Goal: Check status: Check status

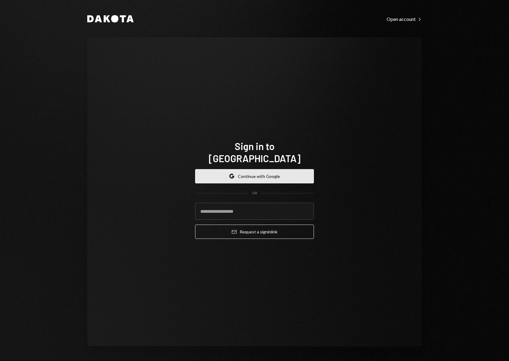
click at [276, 169] on button "Google Continue with Google" at bounding box center [254, 176] width 119 height 14
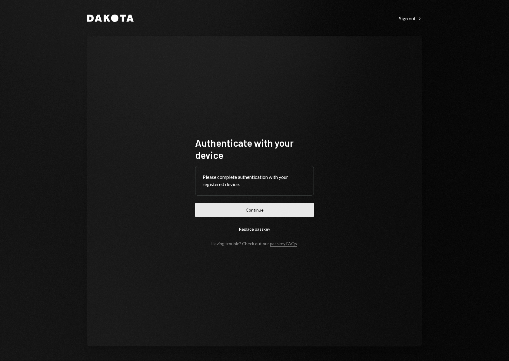
click at [264, 209] on button "Continue" at bounding box center [254, 210] width 119 height 14
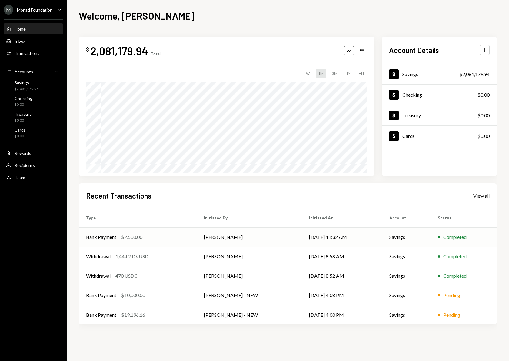
click at [367, 239] on td "[DATE] 11:32 AM" at bounding box center [342, 236] width 80 height 19
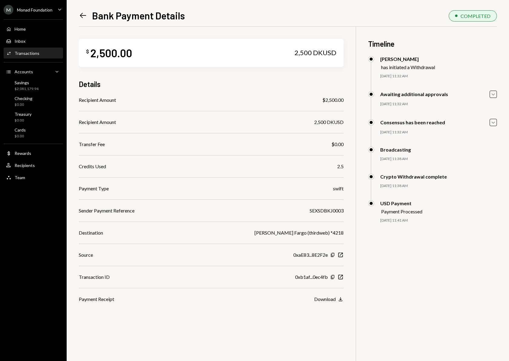
click at [83, 14] on icon "Left Arrow" at bounding box center [83, 15] width 8 height 8
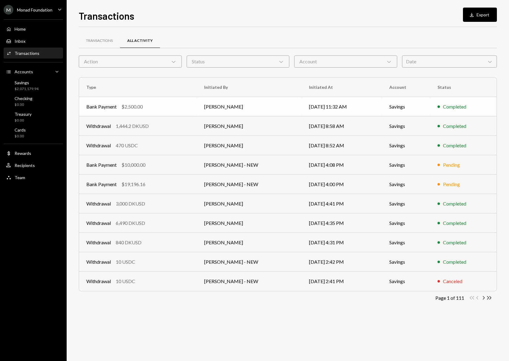
click at [393, 113] on td "Savings" at bounding box center [406, 106] width 48 height 19
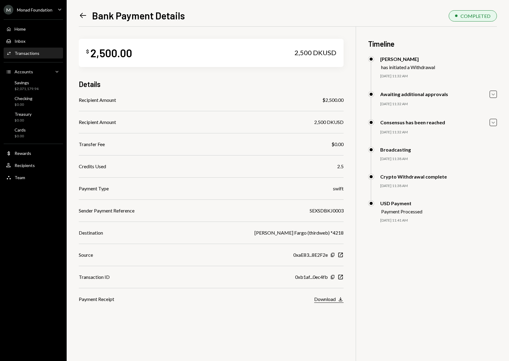
click at [341, 299] on icon "button" at bounding box center [341, 299] width 4 height 4
click at [30, 31] on div "Home Home" at bounding box center [33, 28] width 55 height 5
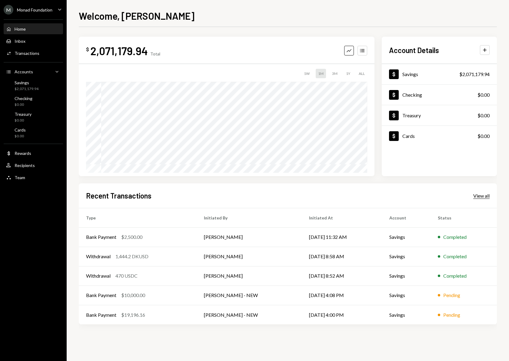
click at [484, 197] on div "View all" at bounding box center [482, 196] width 16 height 6
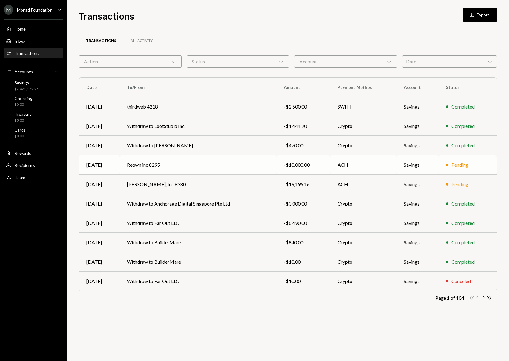
click at [263, 159] on td "Reown inc 8295" at bounding box center [198, 164] width 157 height 19
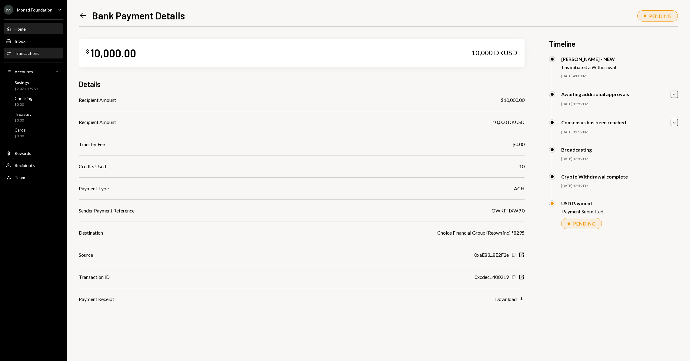
click at [32, 31] on div "Home Home" at bounding box center [33, 28] width 55 height 5
